Goal: Task Accomplishment & Management: Complete application form

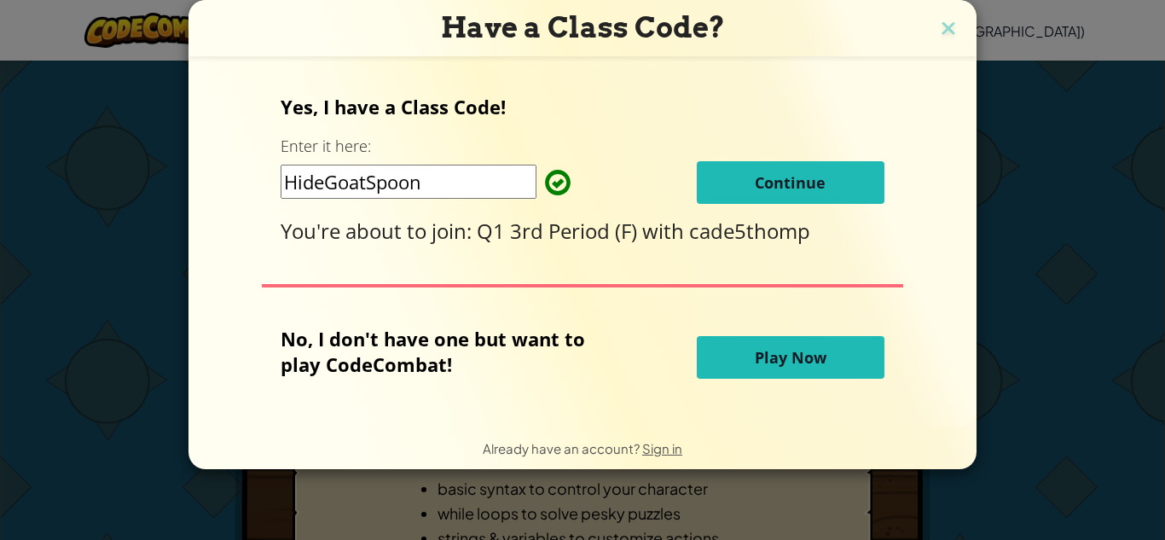
click at [772, 196] on button "Continue" at bounding box center [791, 182] width 188 height 43
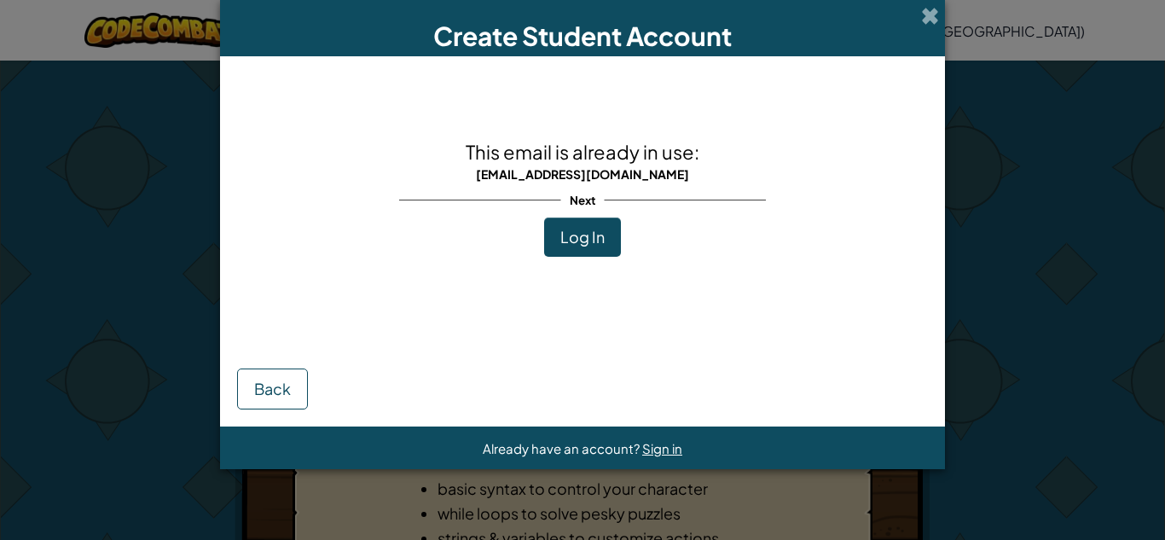
click at [570, 245] on span "Log In" at bounding box center [582, 237] width 44 height 20
